Goal: Task Accomplishment & Management: Manage account settings

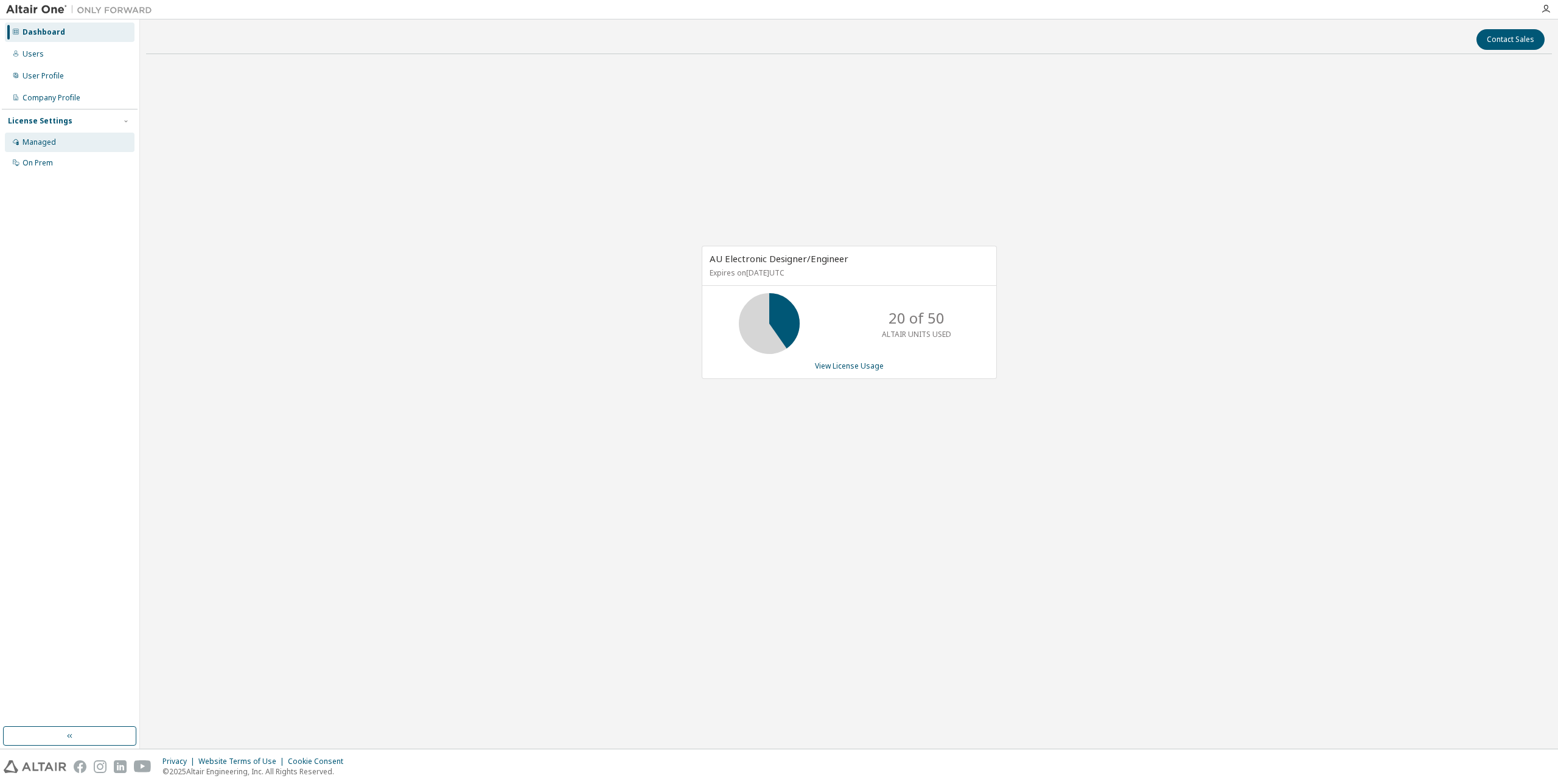
click at [64, 142] on div "Managed" at bounding box center [69, 142] width 130 height 19
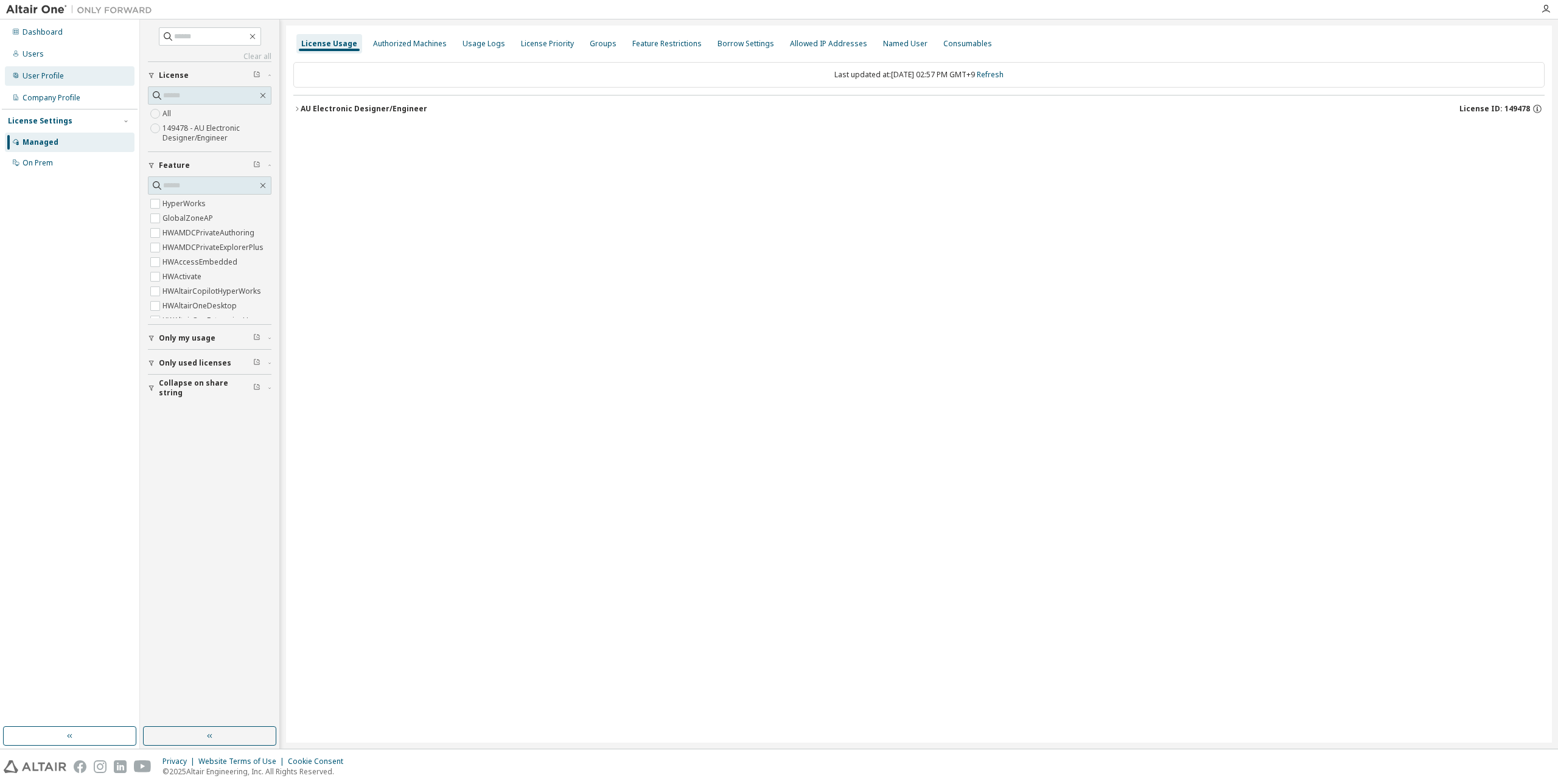
click at [35, 80] on div "User Profile" at bounding box center [43, 76] width 41 height 10
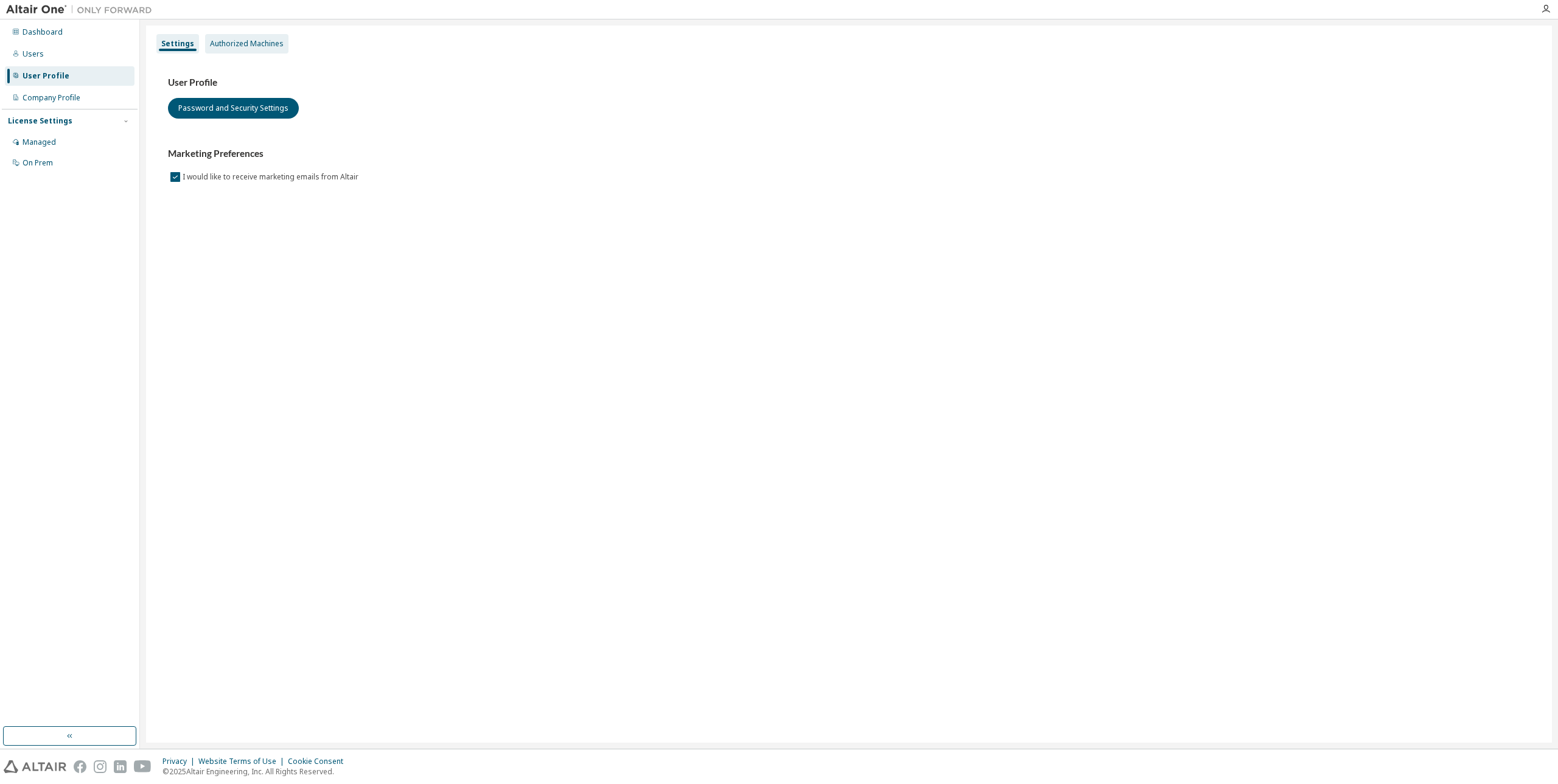
click at [251, 39] on div "Authorized Machines" at bounding box center [247, 44] width 74 height 10
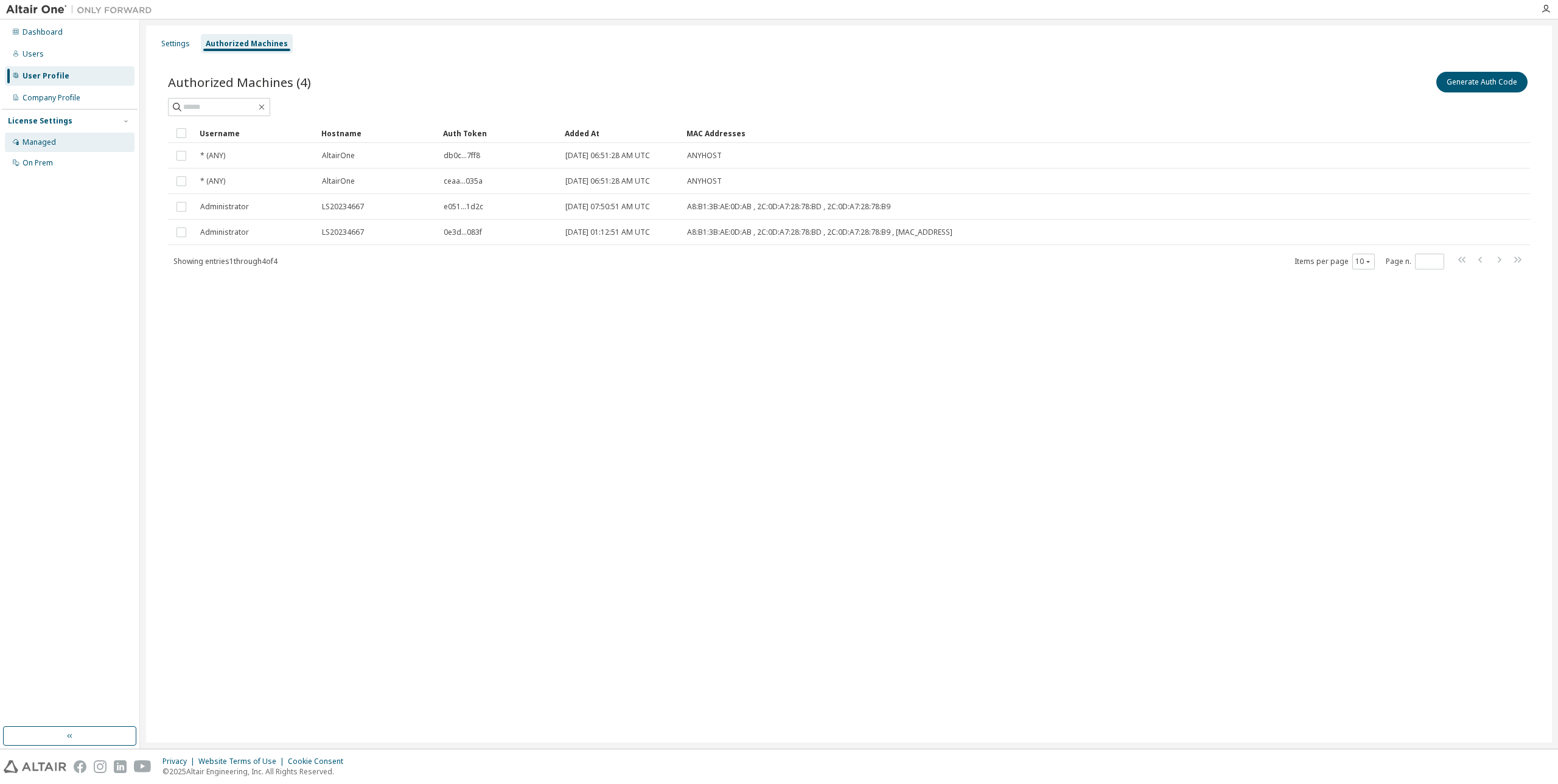
click at [56, 142] on div "Managed" at bounding box center [69, 142] width 130 height 19
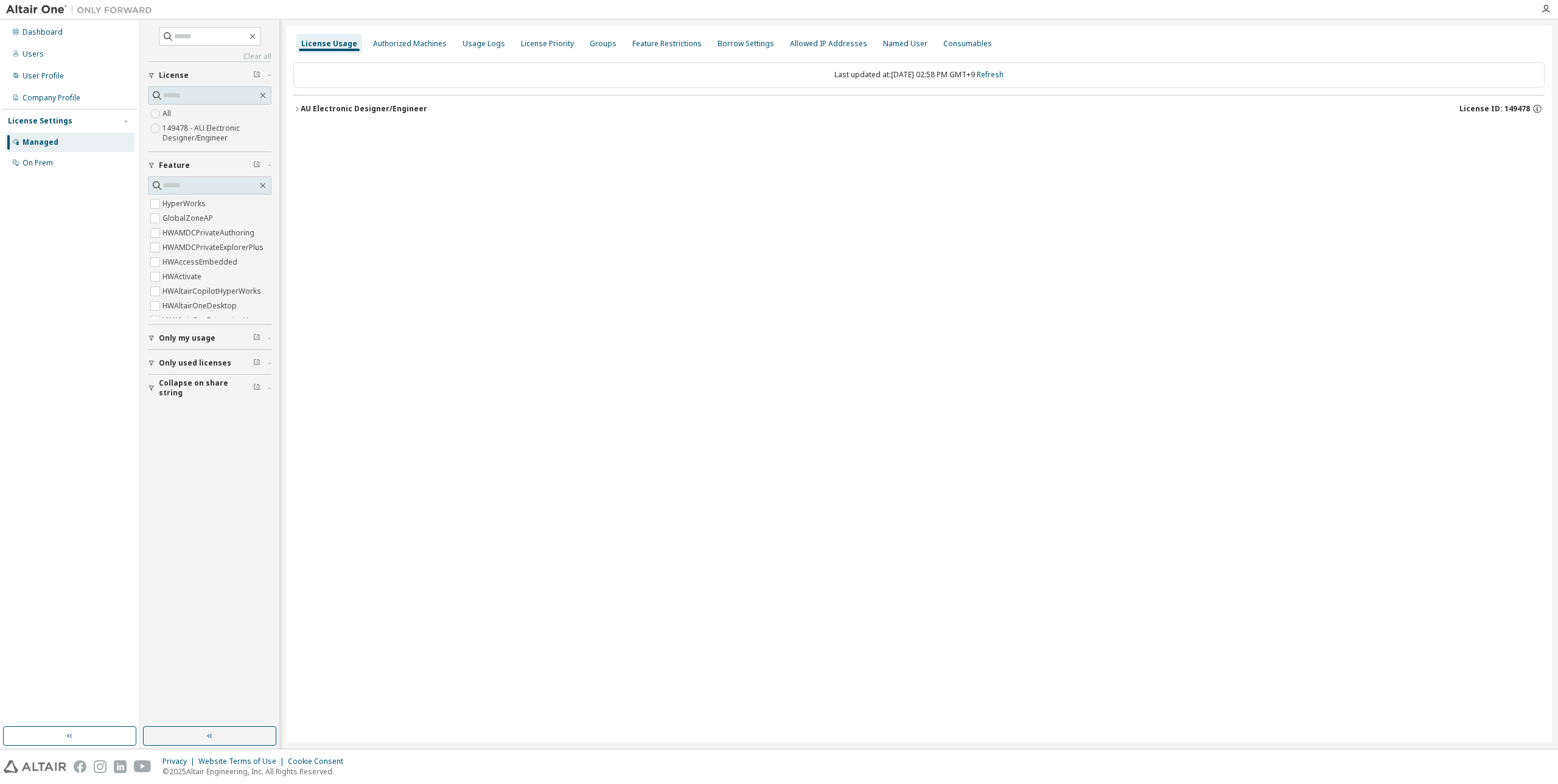
drag, startPoint x: 1230, startPoint y: 270, endPoint x: 1242, endPoint y: 270, distance: 12.0
click at [1230, 270] on div "License Usage Authorized Machines Usage Logs License Priority Groups Feature Re…" at bounding box center [919, 384] width 1265 height 717
click at [48, 35] on div "Dashboard" at bounding box center [42, 32] width 40 height 10
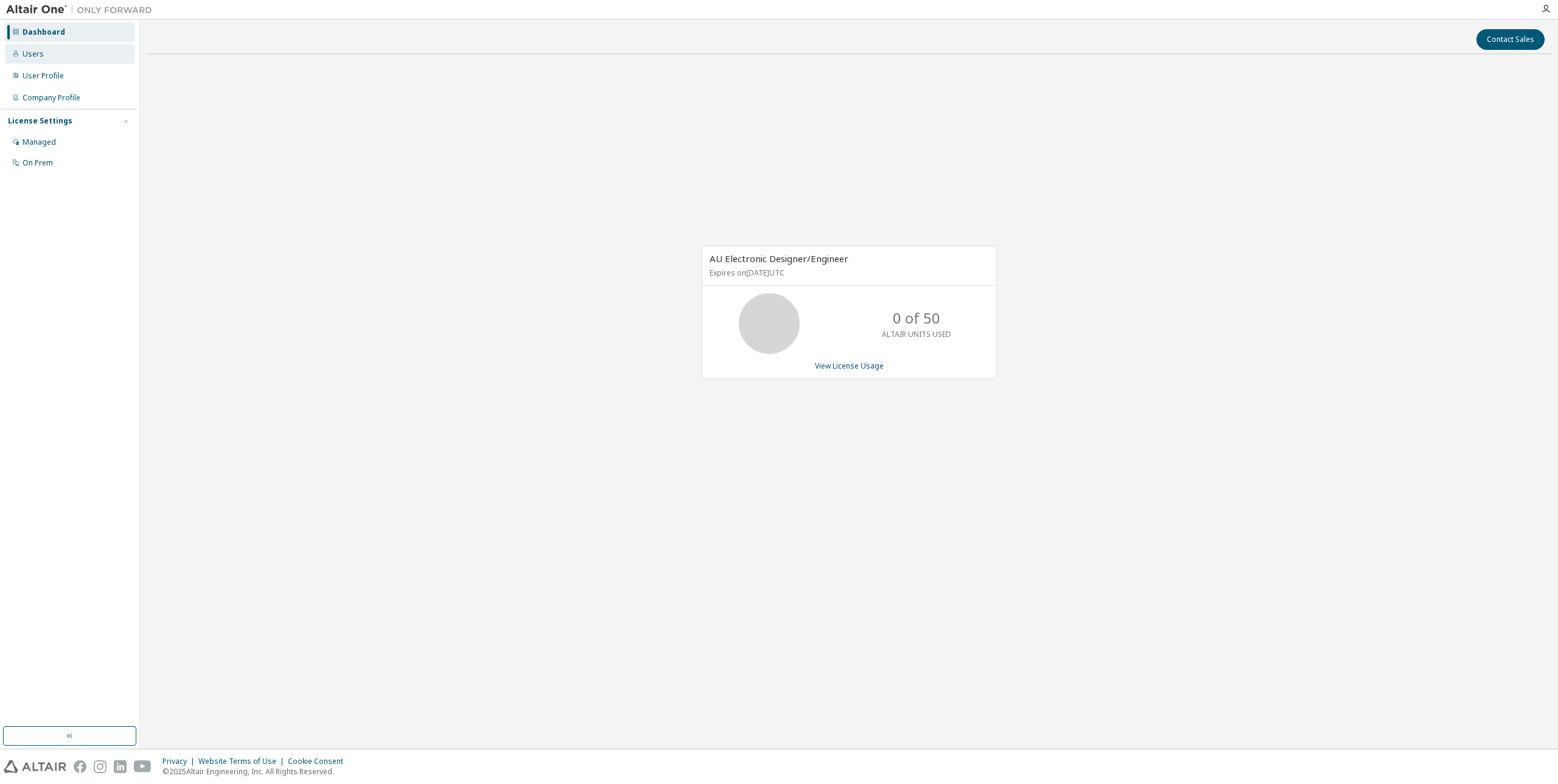
click at [49, 60] on div "Users" at bounding box center [69, 54] width 130 height 19
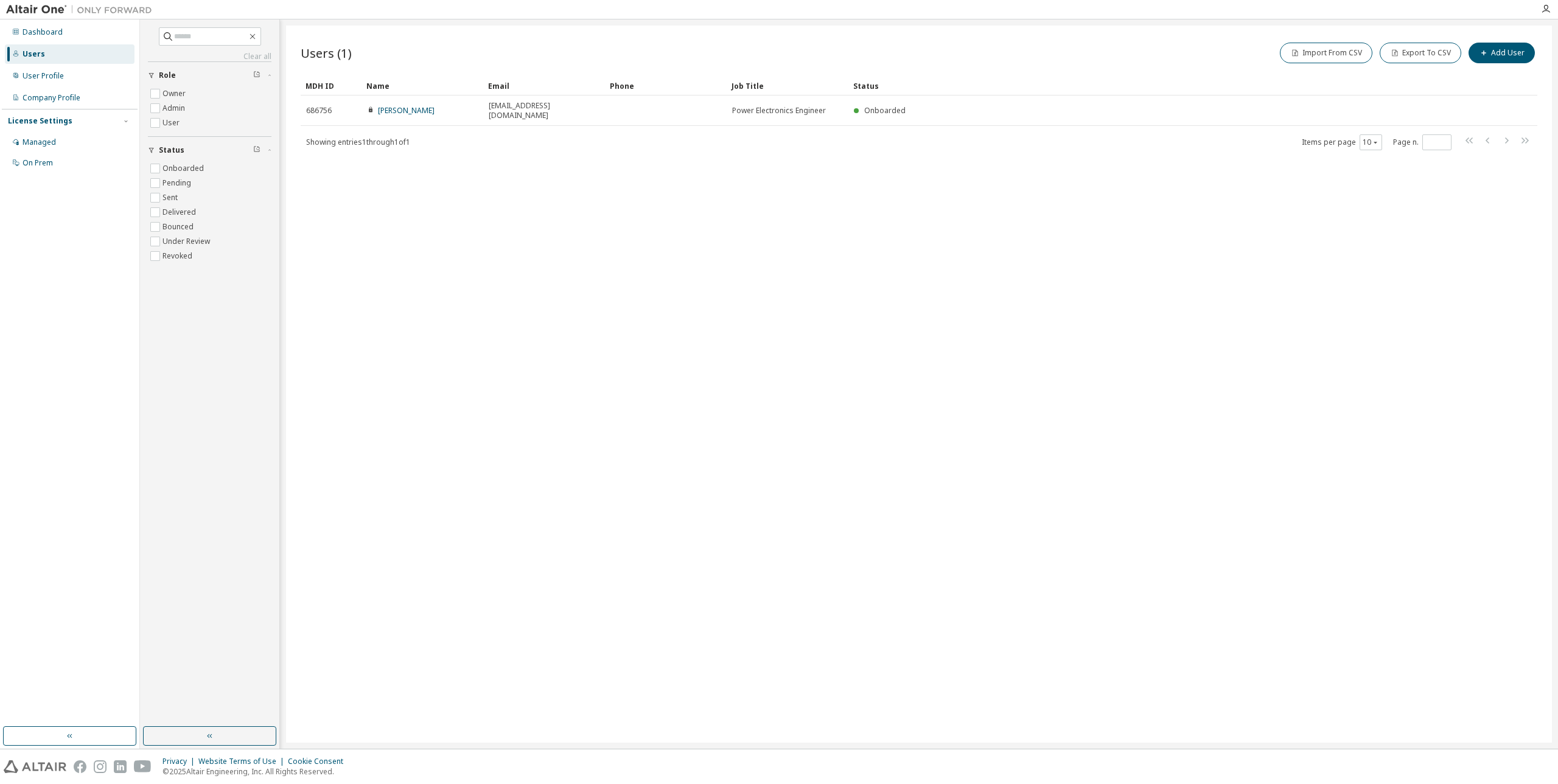
drag, startPoint x: 227, startPoint y: 413, endPoint x: 219, endPoint y: 433, distance: 21.5
click at [227, 413] on div "Clear all Status Onboarded Pending Sent Delivered Bounced Under Review Revoked …" at bounding box center [209, 373] width 136 height 704
click at [594, 324] on div "Users (1) Import From CSV Export To CSV Add User Clear Load Save Save As Field …" at bounding box center [919, 384] width 1265 height 717
click at [50, 80] on div "User Profile" at bounding box center [43, 76] width 41 height 10
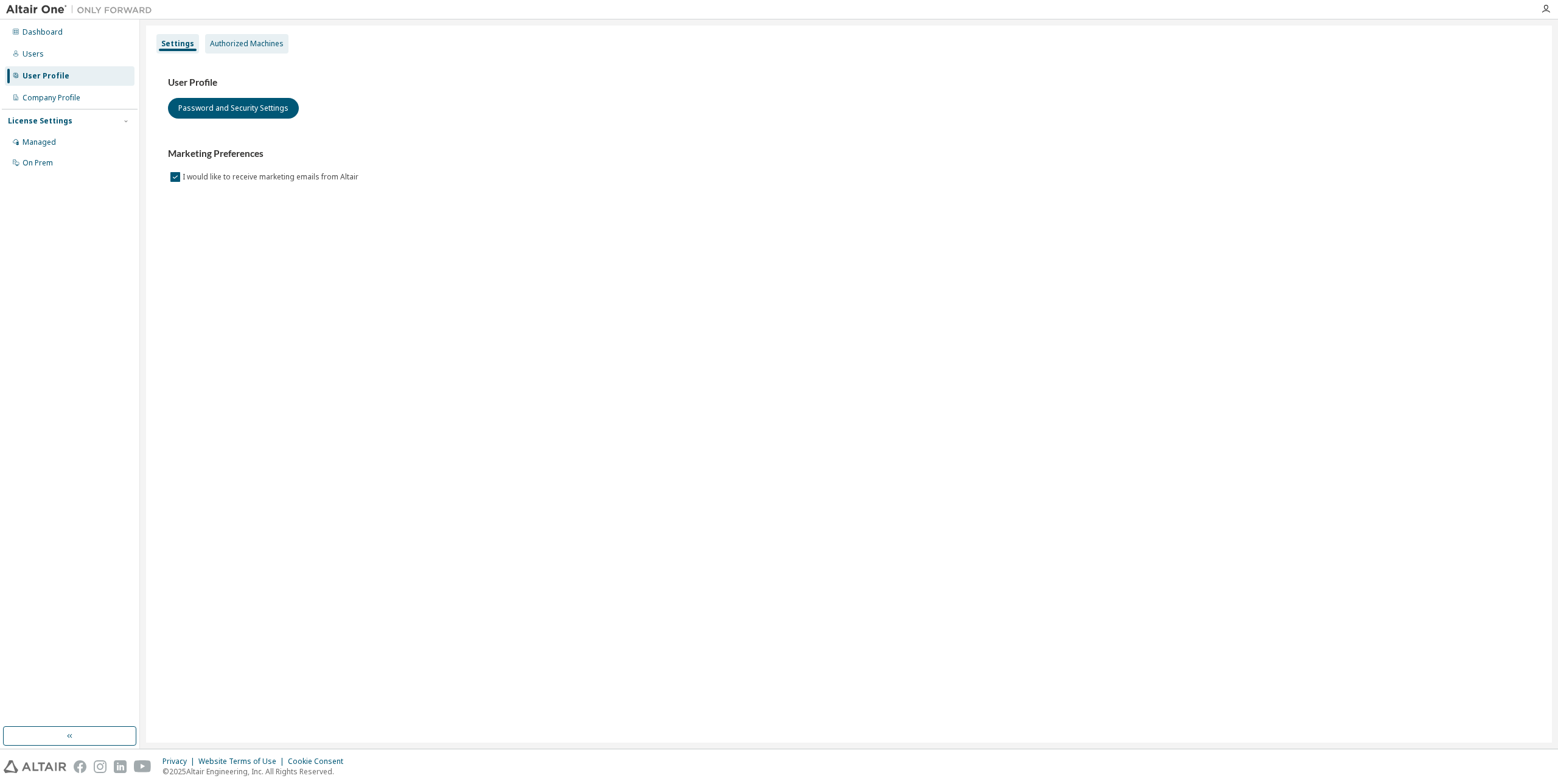
click at [244, 42] on div "Authorized Machines" at bounding box center [247, 44] width 74 height 10
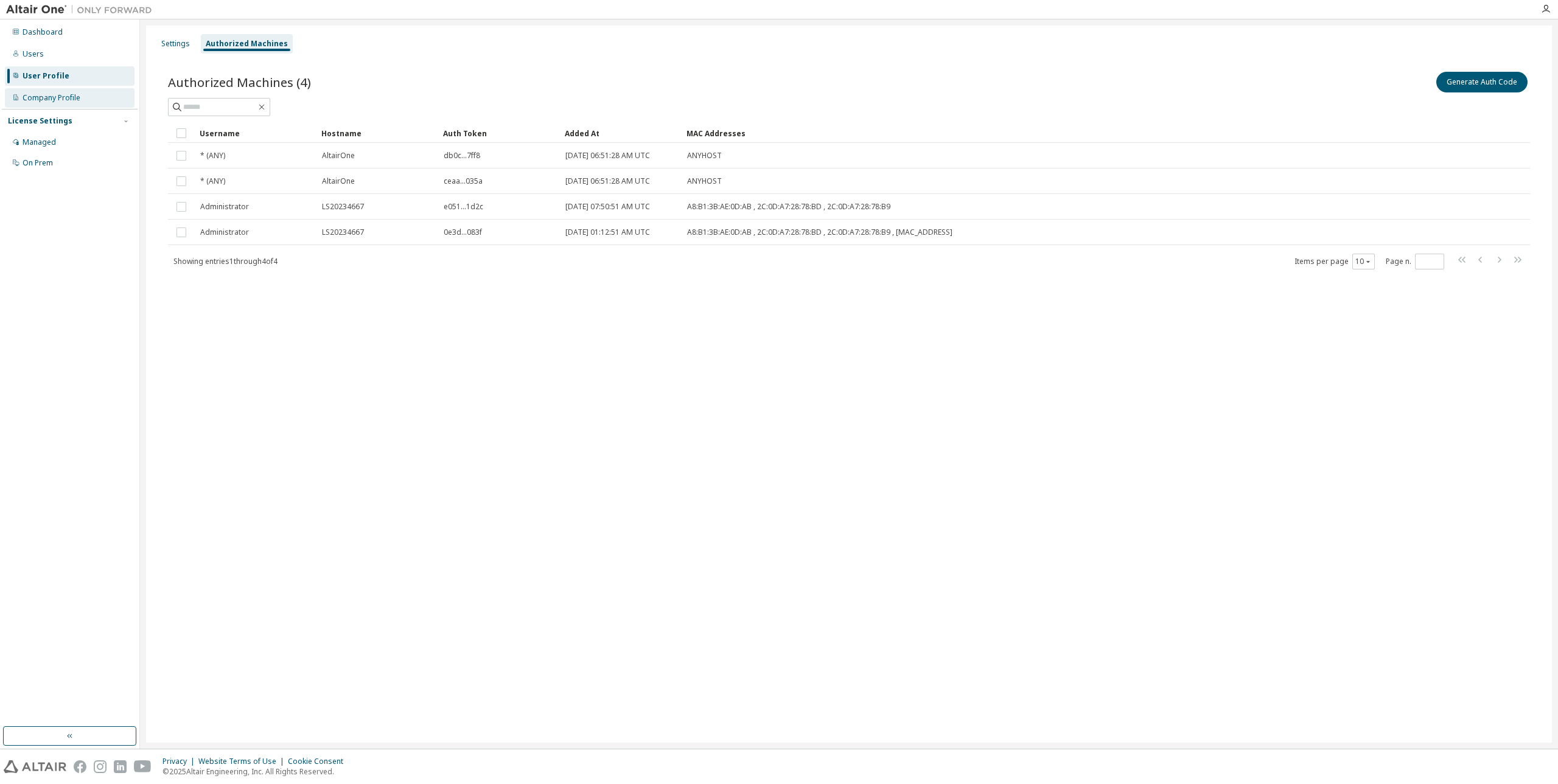
click at [40, 93] on div "Company Profile" at bounding box center [51, 98] width 58 height 10
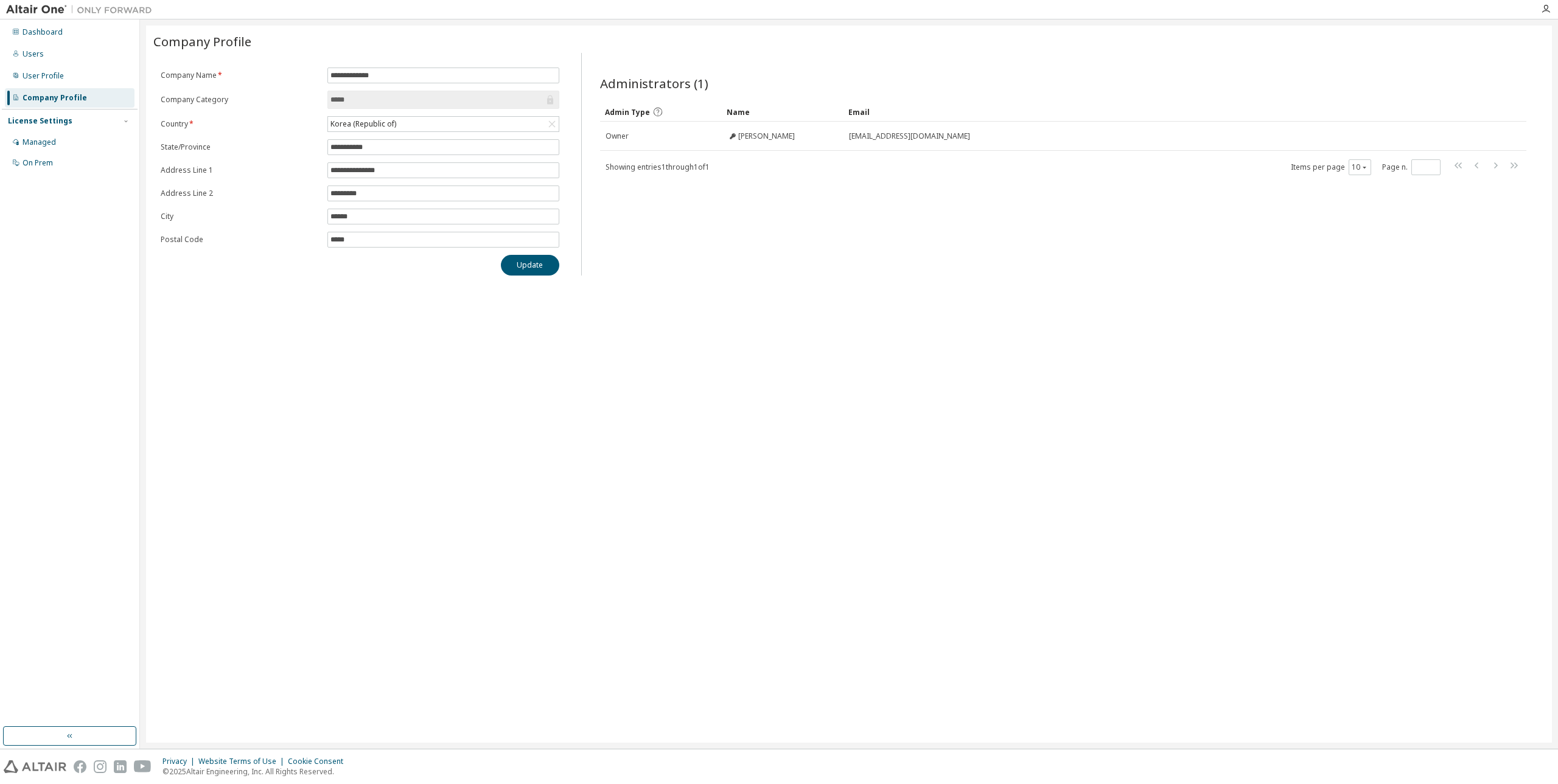
click at [495, 110] on form "**********" at bounding box center [359, 157] width 398 height 180
click at [517, 103] on input "*****" at bounding box center [437, 99] width 214 height 12
click at [541, 270] on button "Update" at bounding box center [530, 266] width 58 height 21
click at [61, 163] on div "On Prem" at bounding box center [69, 163] width 130 height 19
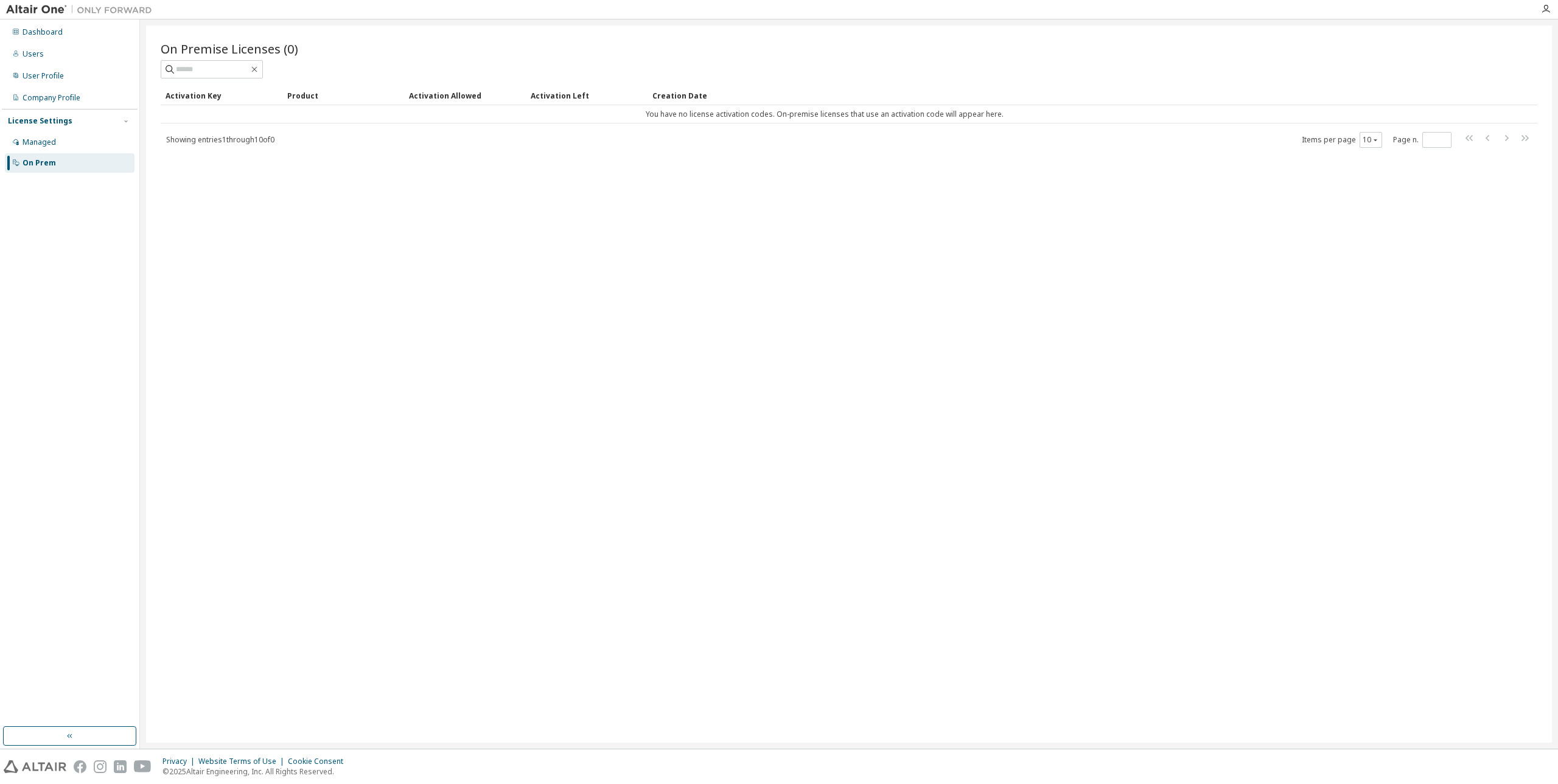
click at [37, 154] on div "On Prem" at bounding box center [69, 163] width 130 height 19
click at [41, 143] on div "Managed" at bounding box center [39, 142] width 33 height 10
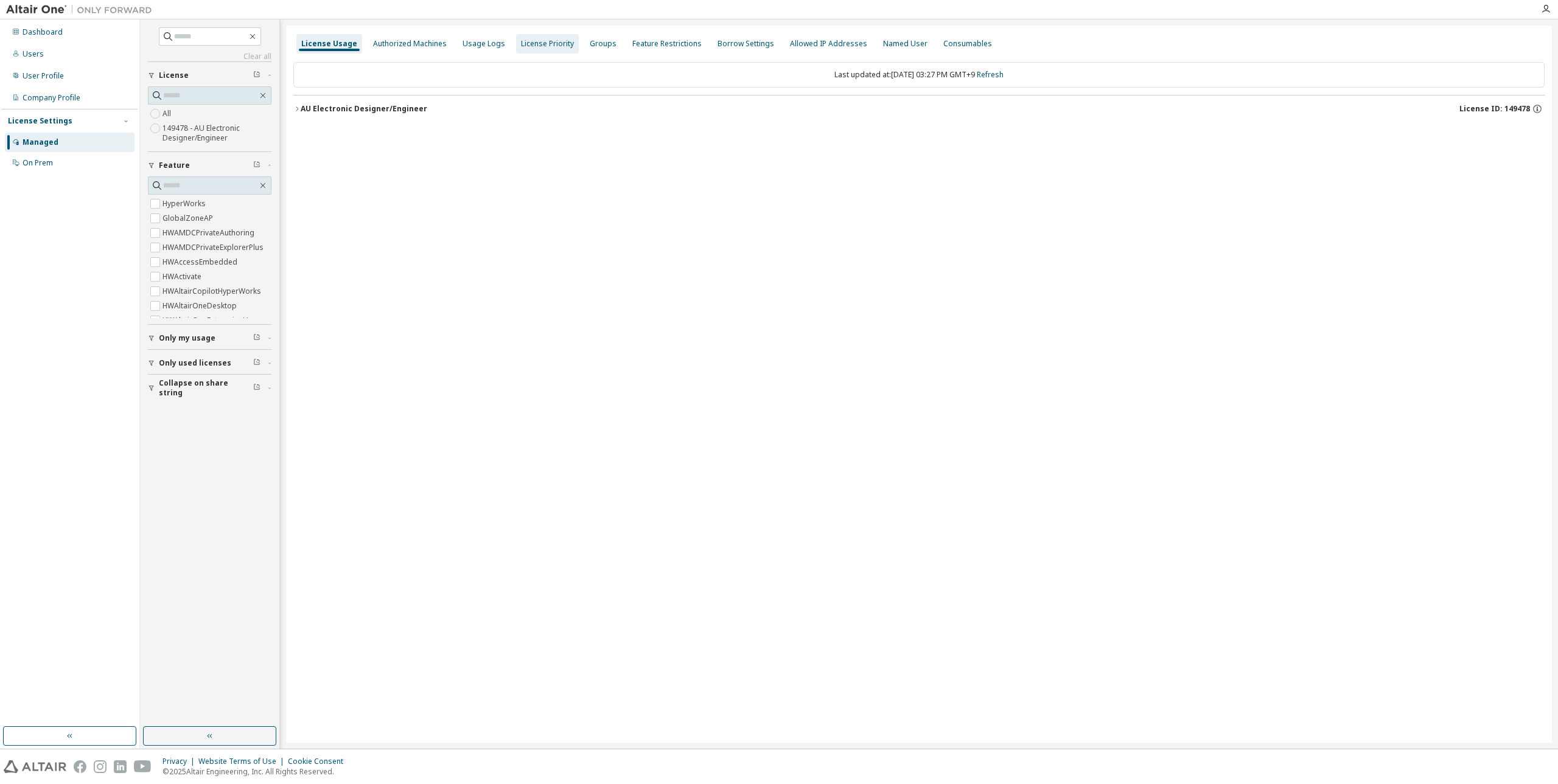
click at [552, 51] on div "License Priority" at bounding box center [547, 44] width 63 height 19
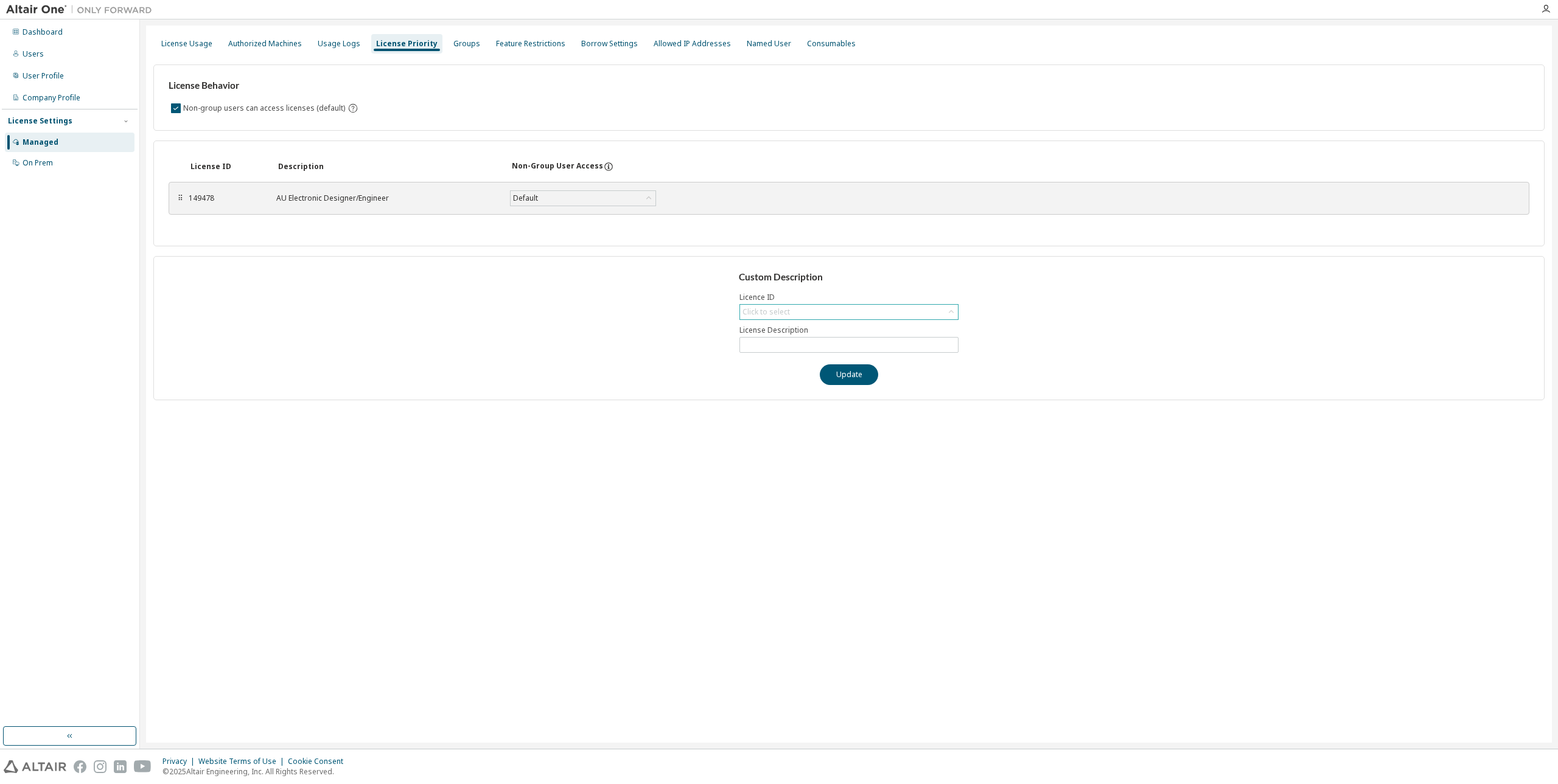
click at [779, 315] on div "Click to select" at bounding box center [766, 312] width 48 height 10
click at [797, 347] on li "149478 - AU Electronic Designer/Engineer" at bounding box center [848, 346] width 216 height 16
type input "**********"
click at [934, 347] on input "**********" at bounding box center [849, 345] width 213 height 10
drag, startPoint x: 1067, startPoint y: 349, endPoint x: 839, endPoint y: 281, distance: 237.9
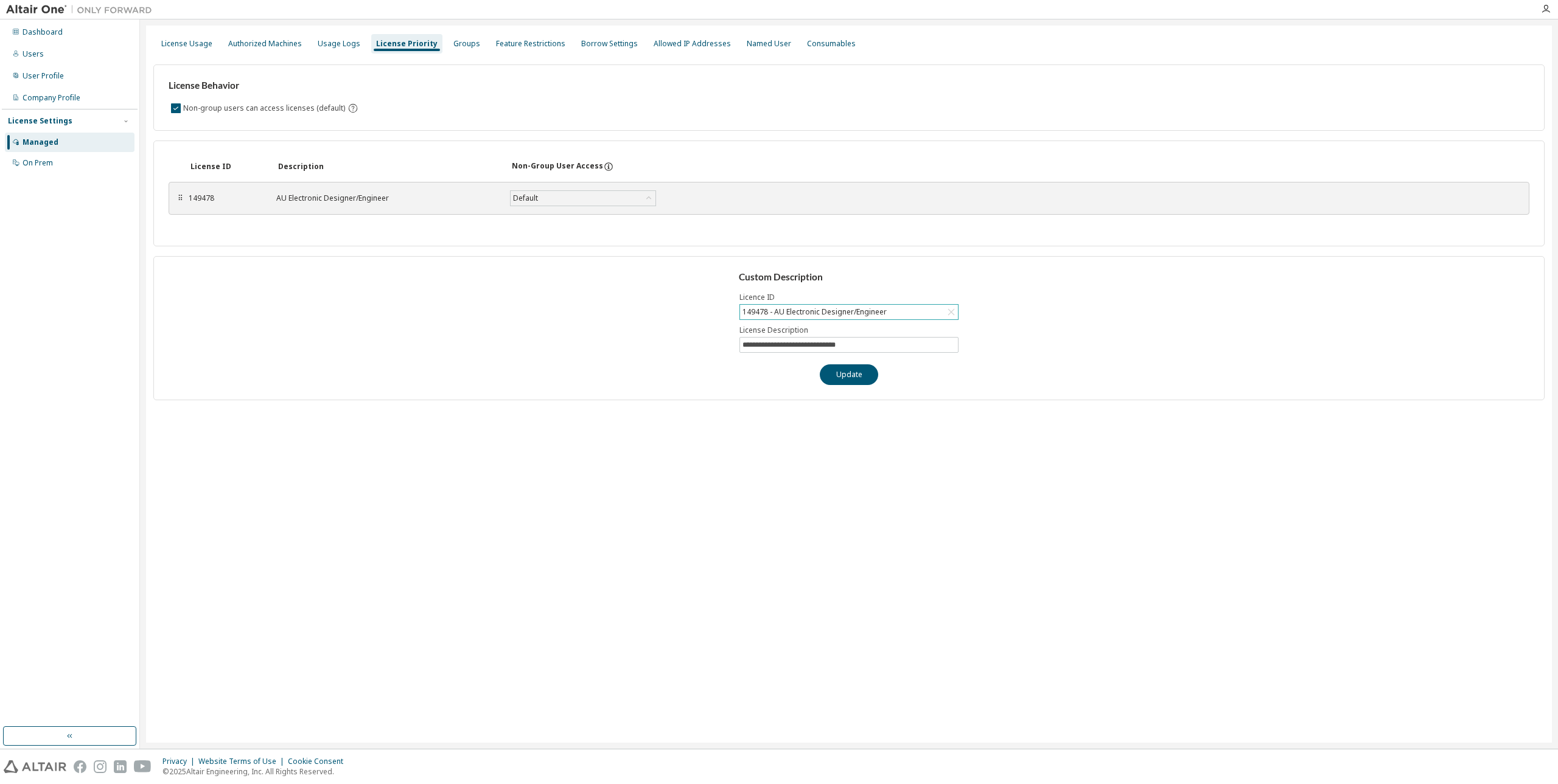
click at [1063, 349] on div "**********" at bounding box center [849, 328] width 1391 height 144
click at [441, 359] on div "**********" at bounding box center [849, 328] width 1391 height 144
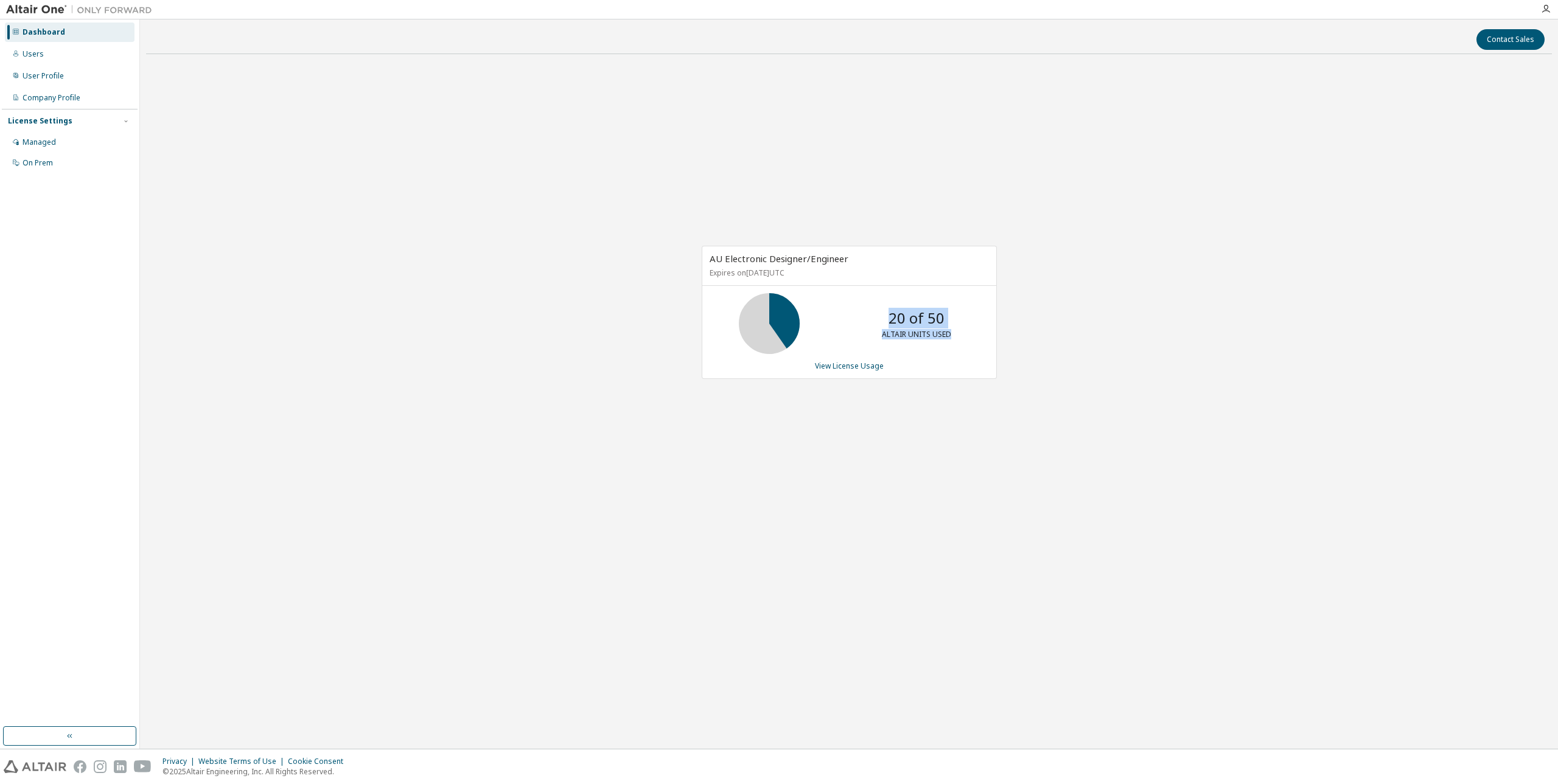
drag, startPoint x: 888, startPoint y: 322, endPoint x: 1031, endPoint y: 323, distance: 143.0
click at [980, 320] on div "20 of 50 ALTAIR UNITS USED" at bounding box center [849, 324] width 294 height 61
click at [1047, 323] on div "AU Electronic Designer/Engineer Expires on [DATE] UTC 20 of 50 ALTAIR UNITS USE…" at bounding box center [849, 318] width 1405 height 510
click at [972, 335] on div "20 of 50 ALTAIR UNITS USED" at bounding box center [849, 324] width 294 height 61
click at [54, 61] on div "Users" at bounding box center [69, 54] width 130 height 19
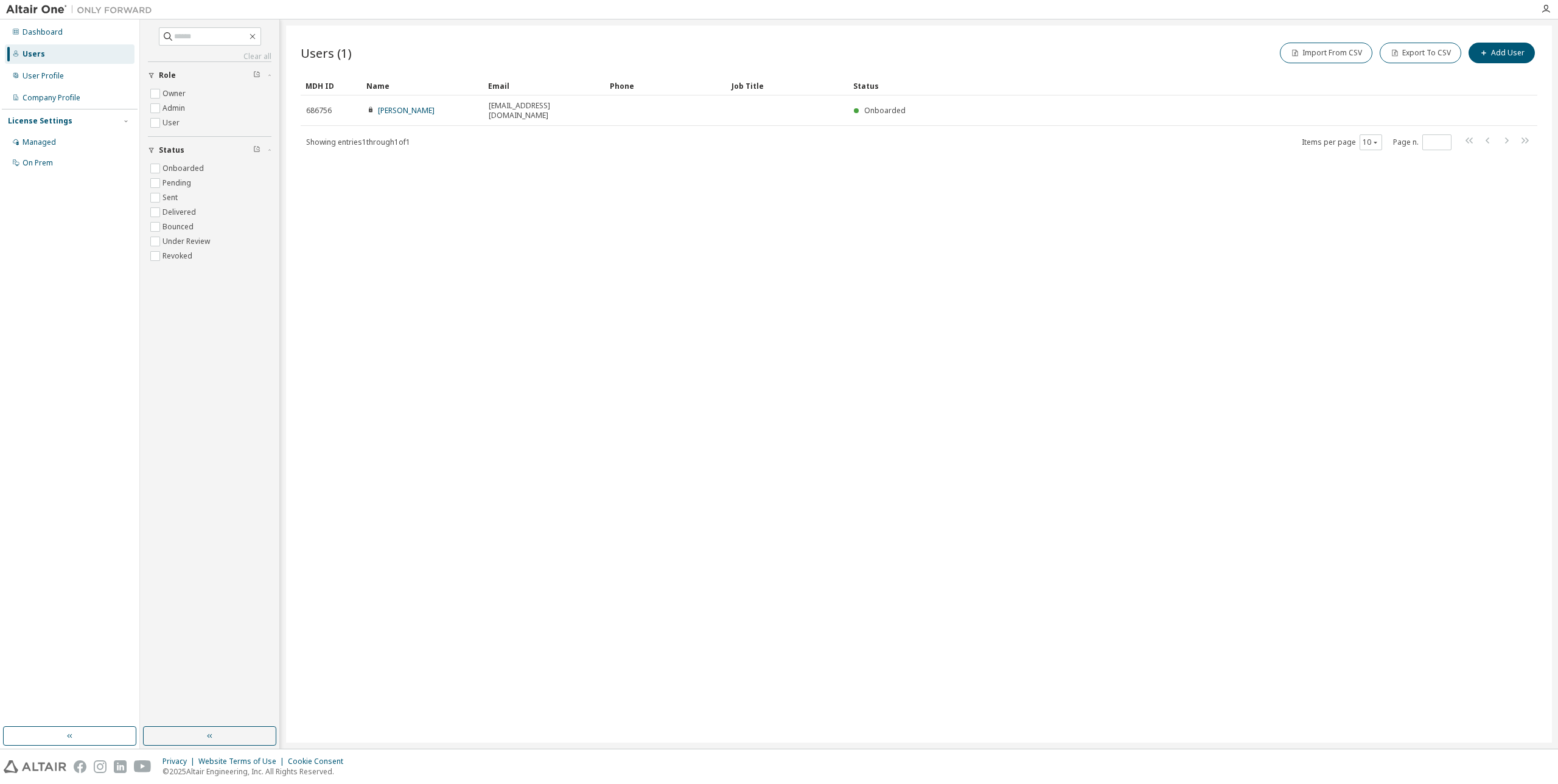
click at [649, 369] on div "Users (1) Import From CSV Export To CSV Add User Clear Load Save Save As Field …" at bounding box center [919, 384] width 1265 height 717
